Goal: Task Accomplishment & Management: Manage account settings

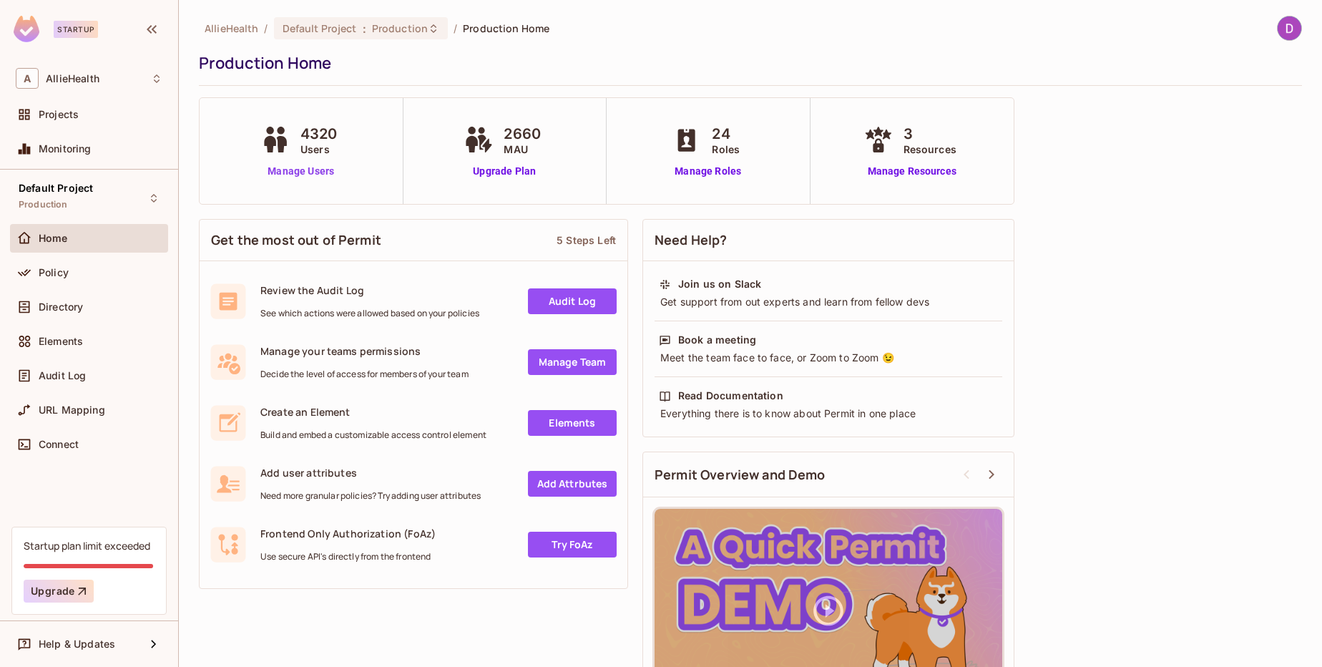
click at [313, 172] on link "Manage Users" at bounding box center [300, 171] width 87 height 15
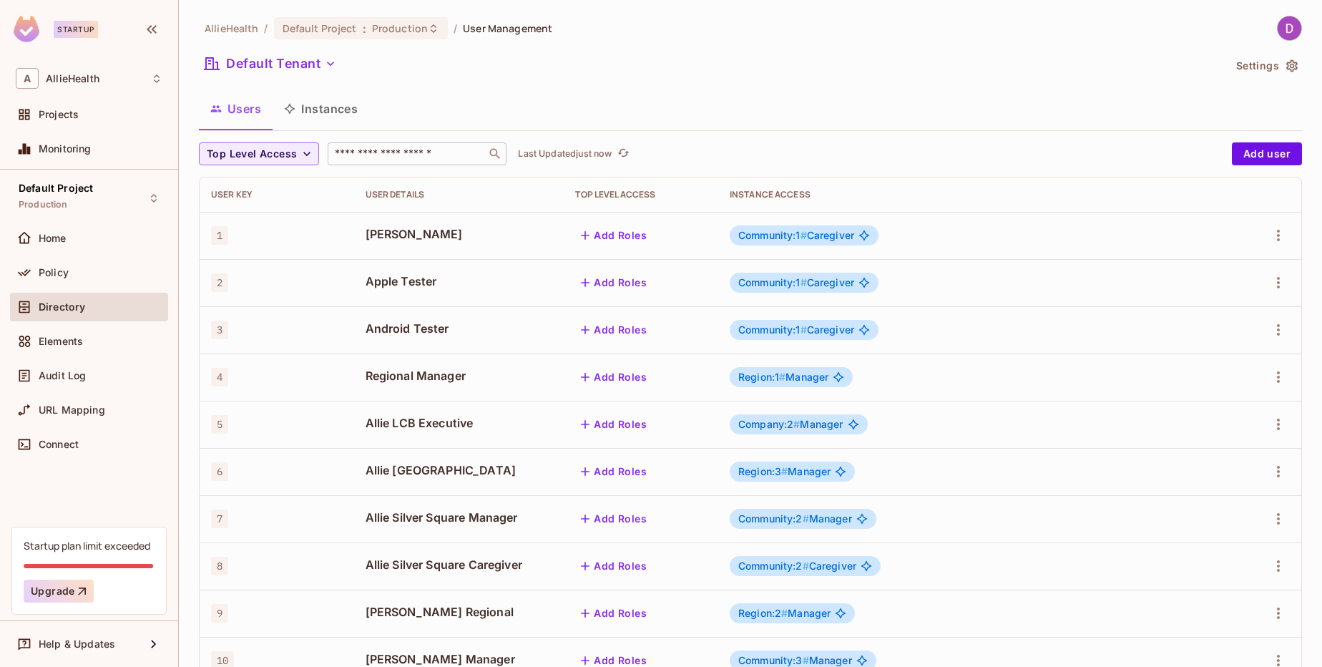
click at [411, 161] on input "text" at bounding box center [407, 154] width 150 height 14
type input "*******"
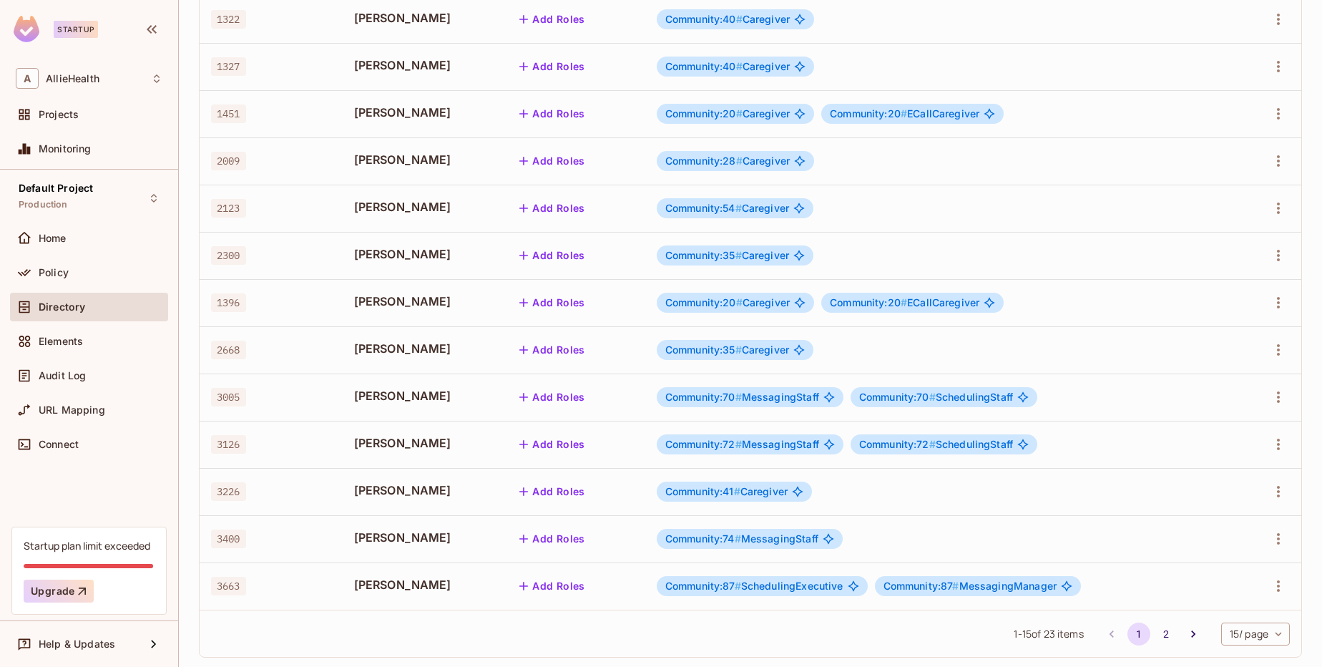
scroll to position [333, 0]
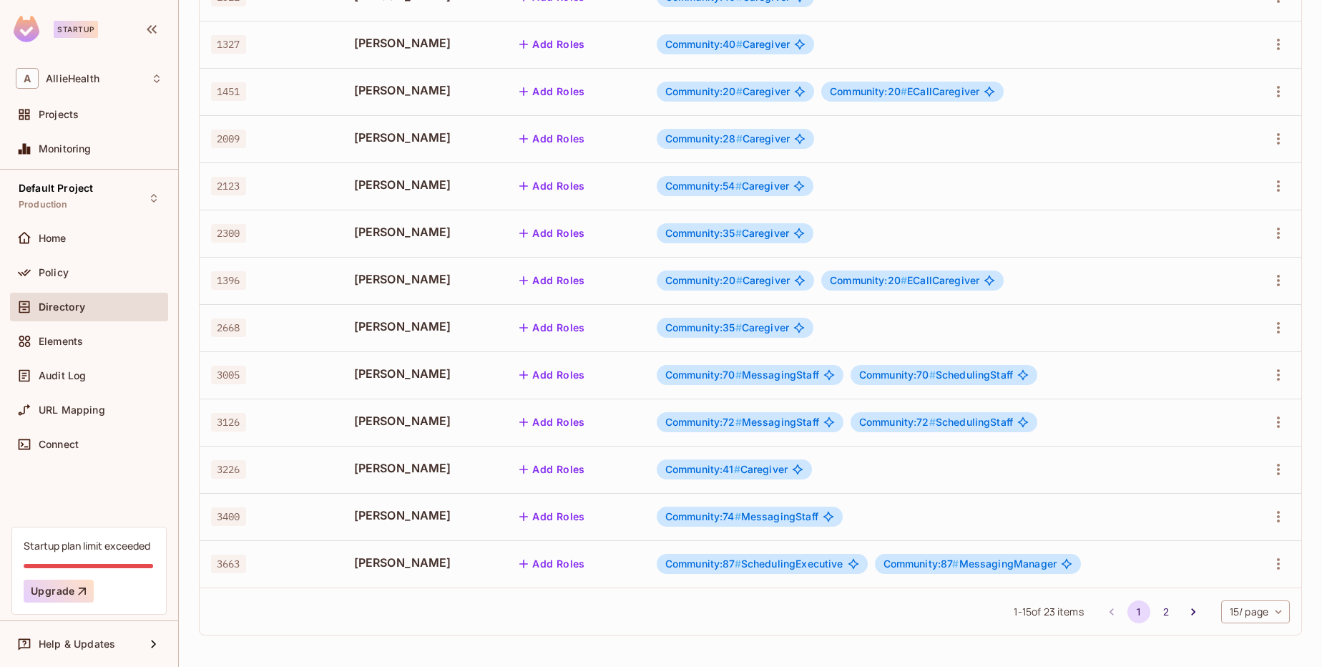
click at [990, 565] on span "Community:87 # MessagingManager" at bounding box center [969, 563] width 173 height 11
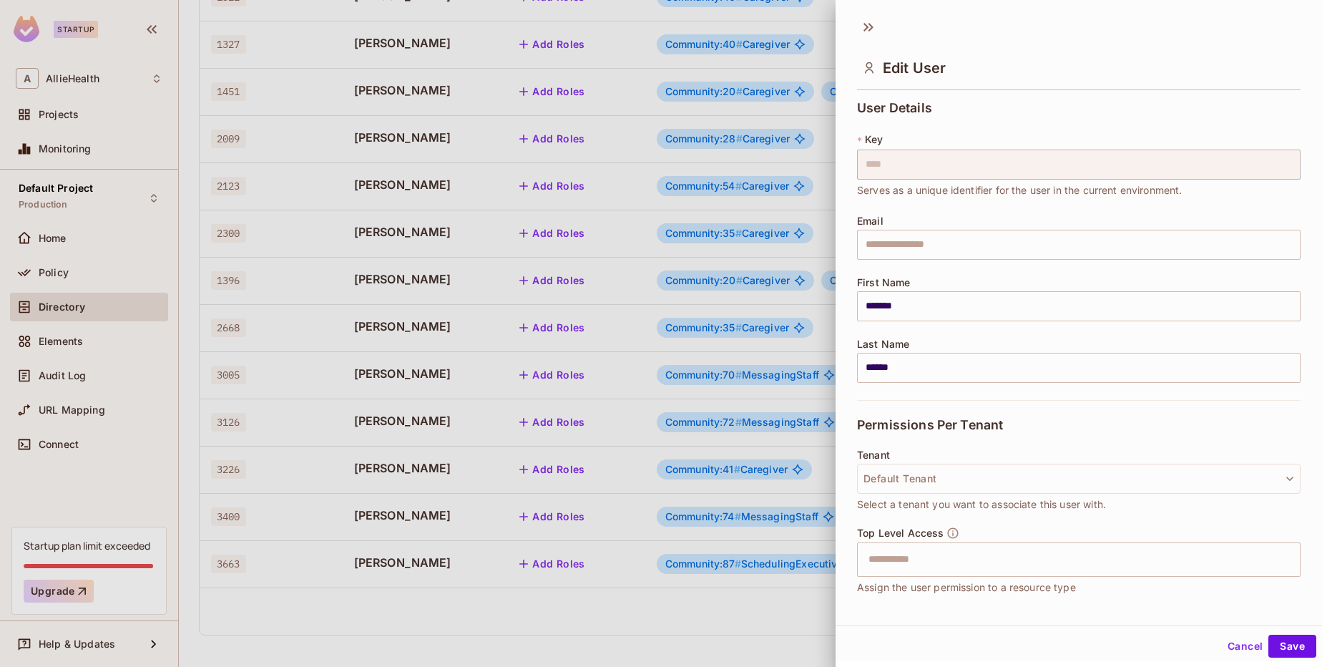
click at [711, 637] on div at bounding box center [661, 333] width 1322 height 667
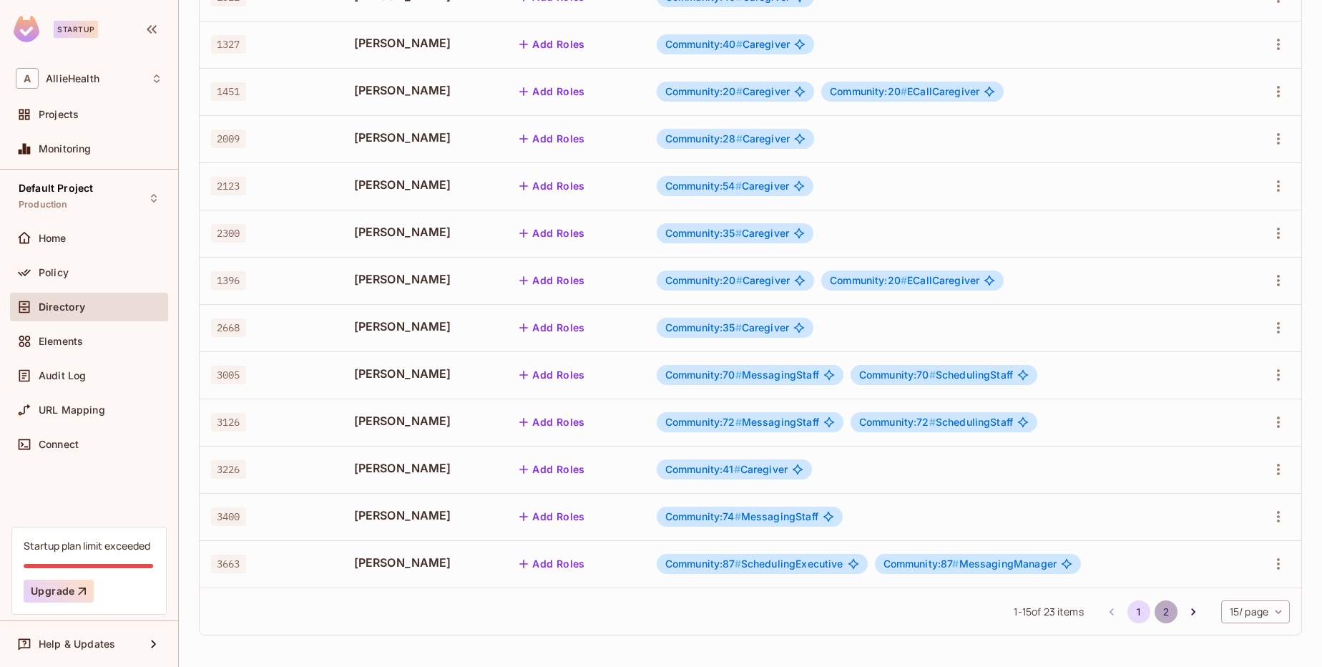
click at [1154, 602] on button "2" at bounding box center [1165, 611] width 23 height 23
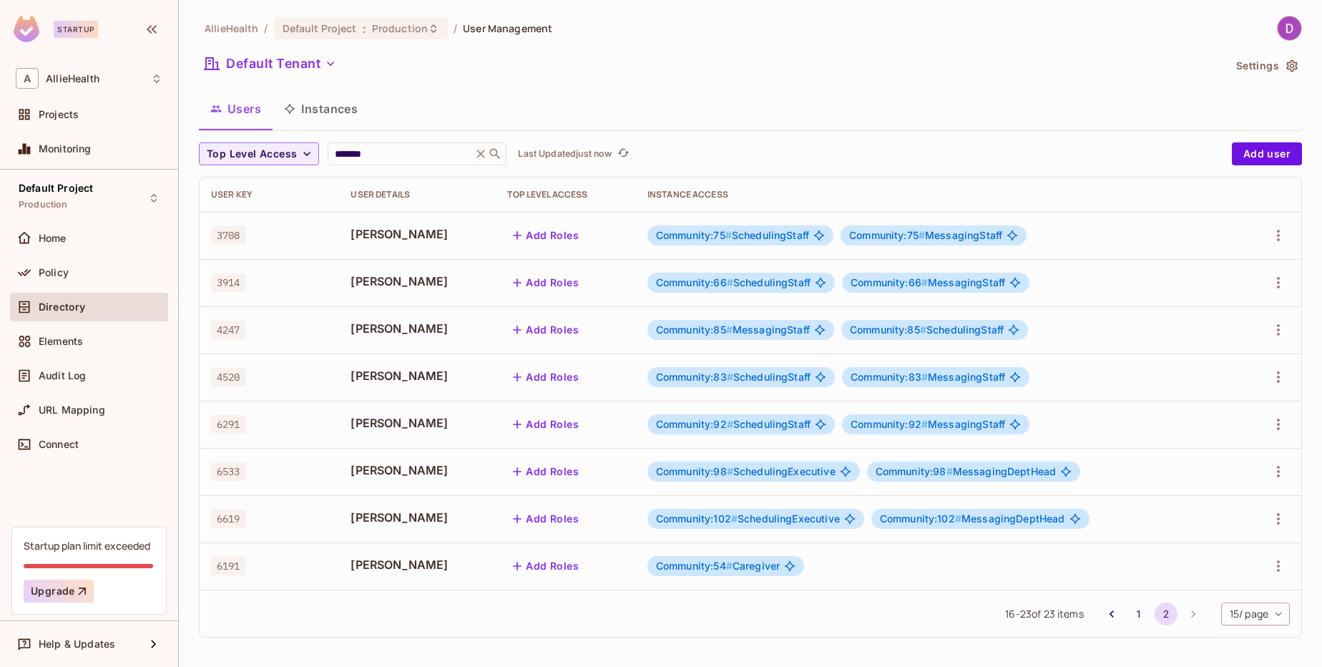
scroll to position [2, 0]
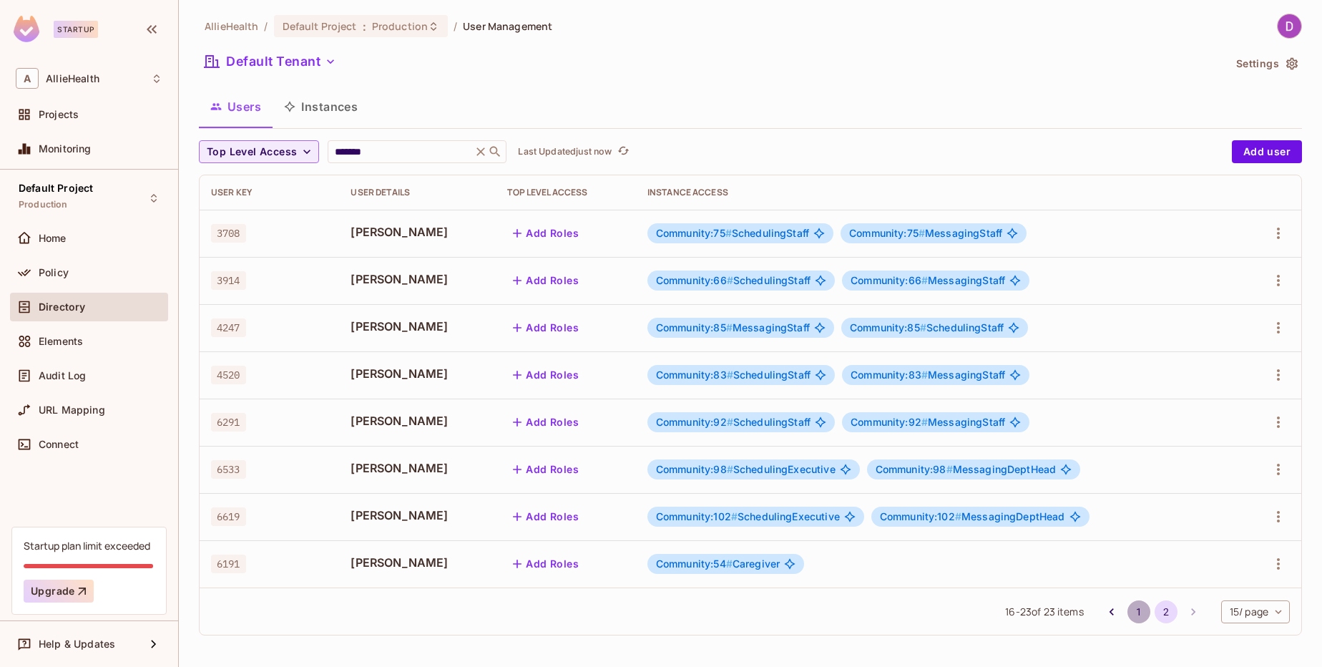
click at [1127, 609] on button "1" at bounding box center [1138, 611] width 23 height 23
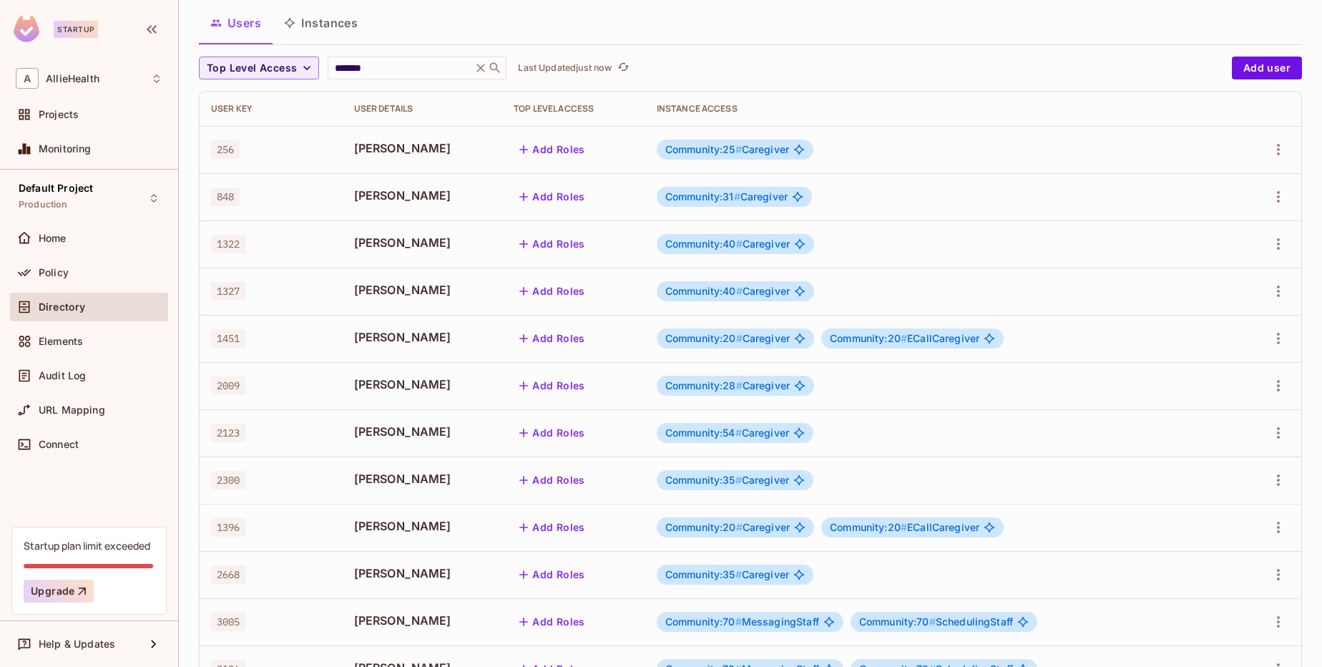
scroll to position [333, 0]
